Goal: Find specific page/section: Find specific page/section

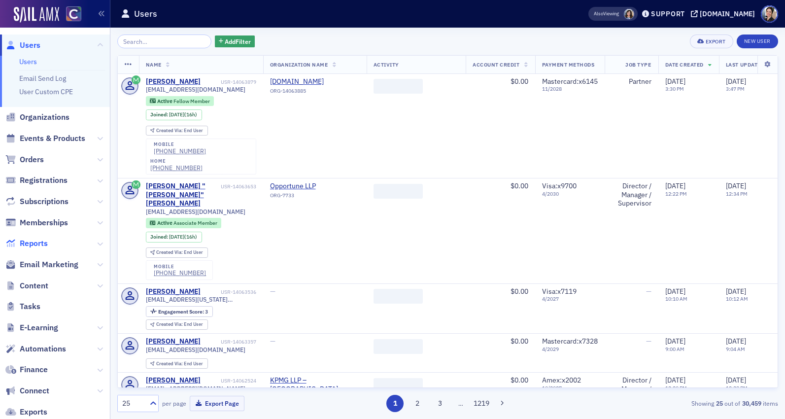
click at [34, 241] on span "Reports" at bounding box center [34, 243] width 28 height 11
